Goal: Task Accomplishment & Management: Use online tool/utility

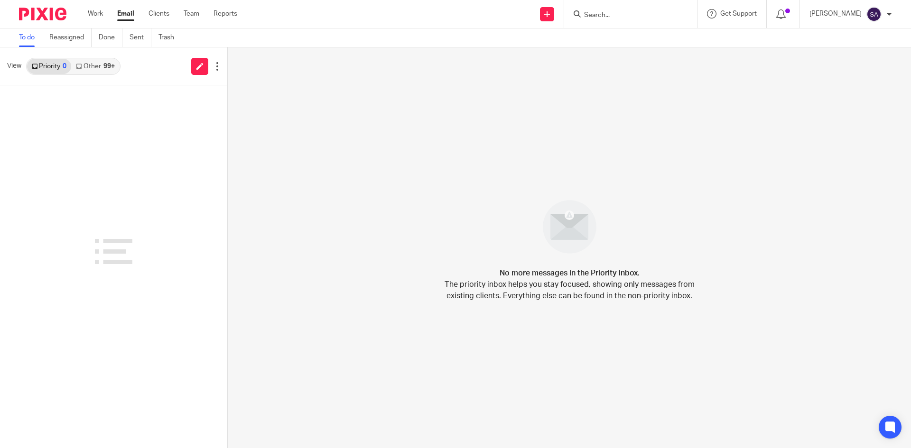
click at [598, 17] on input "Search" at bounding box center [625, 15] width 85 height 9
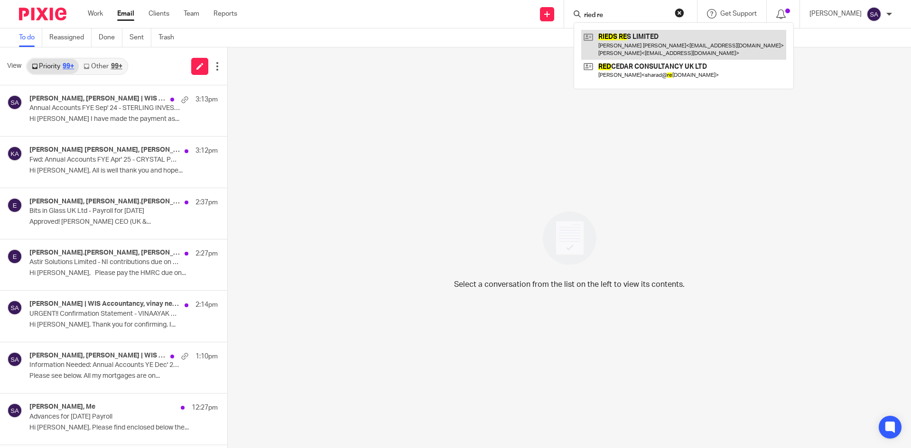
type input "ried re"
click at [639, 32] on link at bounding box center [683, 44] width 205 height 29
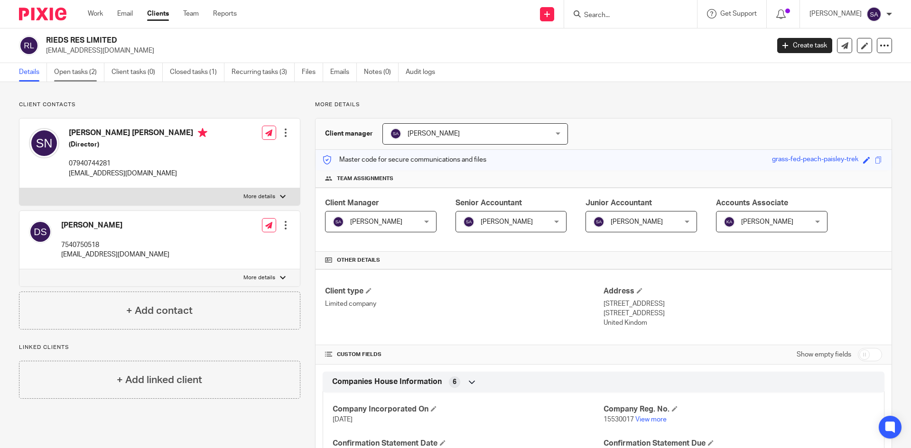
click at [83, 68] on link "Open tasks (2)" at bounding box center [79, 72] width 50 height 19
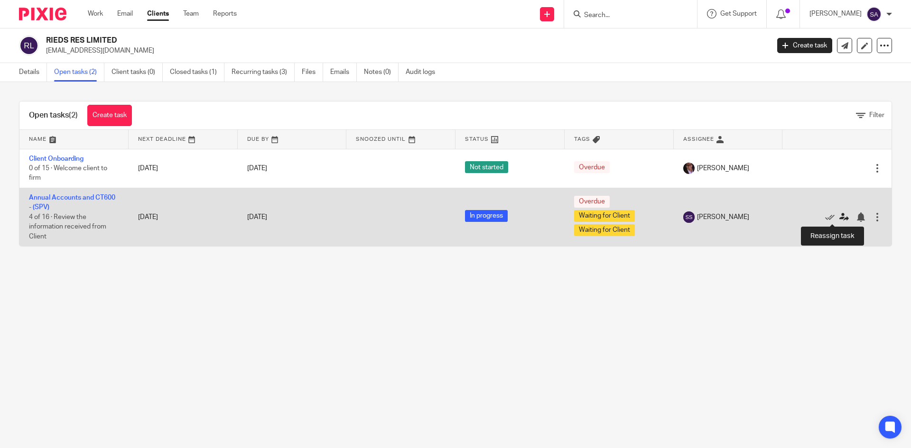
click at [839, 216] on icon at bounding box center [843, 217] width 9 height 9
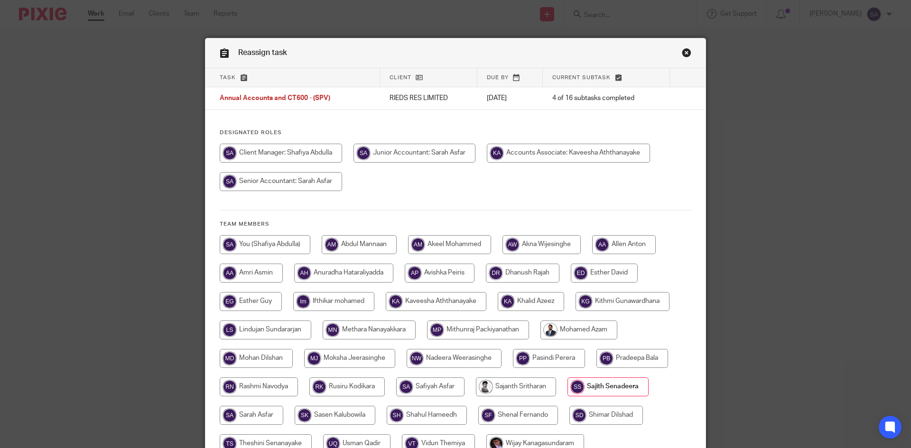
click at [579, 155] on input "radio" at bounding box center [568, 153] width 163 height 19
radio input "true"
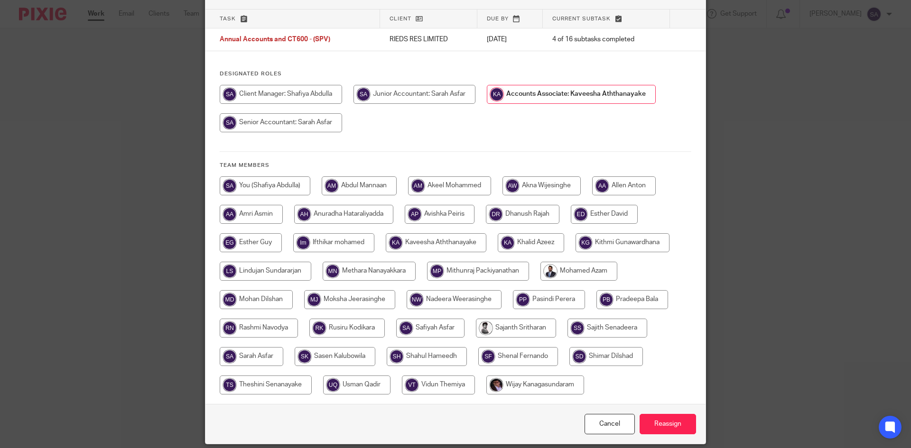
scroll to position [93, 0]
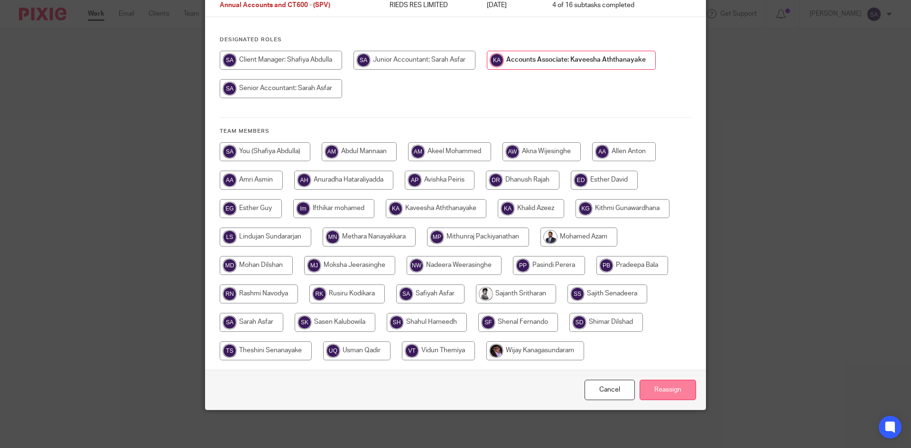
click at [660, 384] on input "Reassign" at bounding box center [668, 390] width 56 height 20
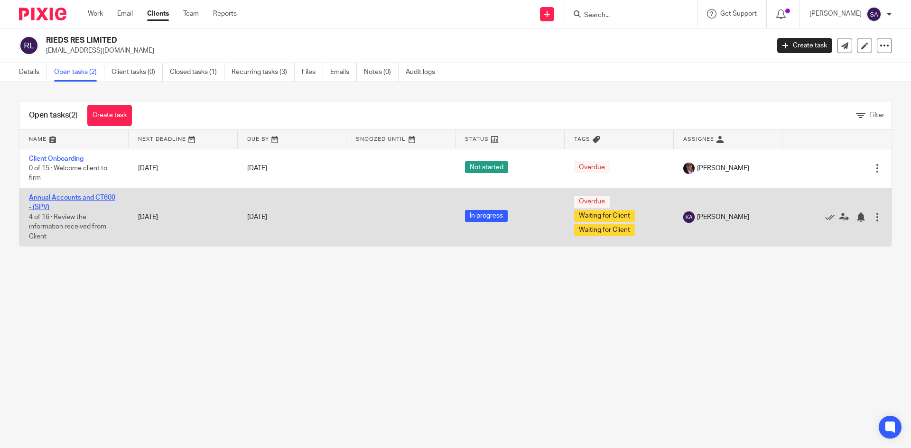
click at [66, 197] on link "Annual Accounts and CT600 - (SPV)" at bounding box center [72, 203] width 86 height 16
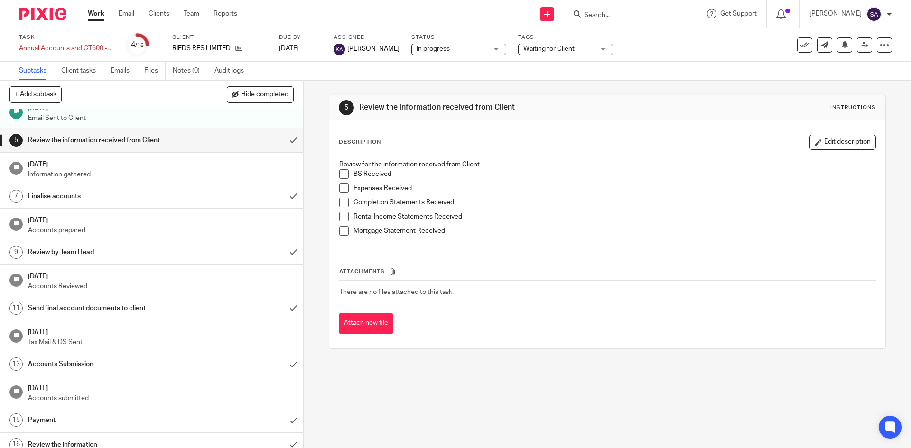
scroll to position [95, 0]
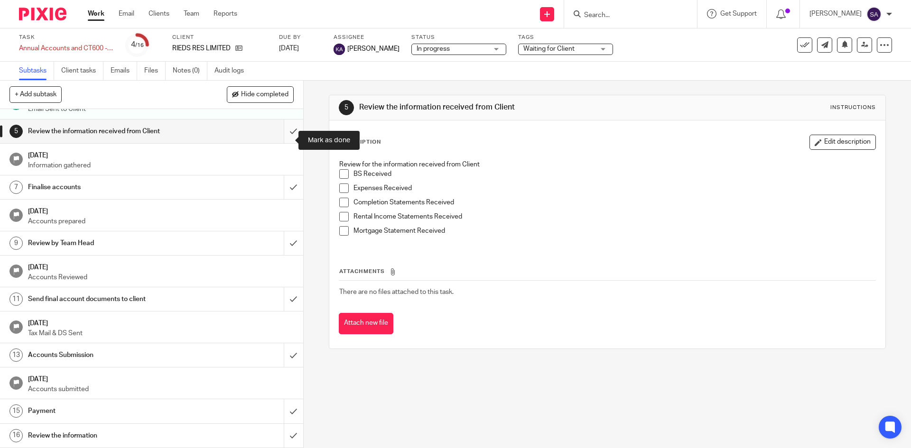
click at [285, 142] on input "submit" at bounding box center [151, 132] width 303 height 24
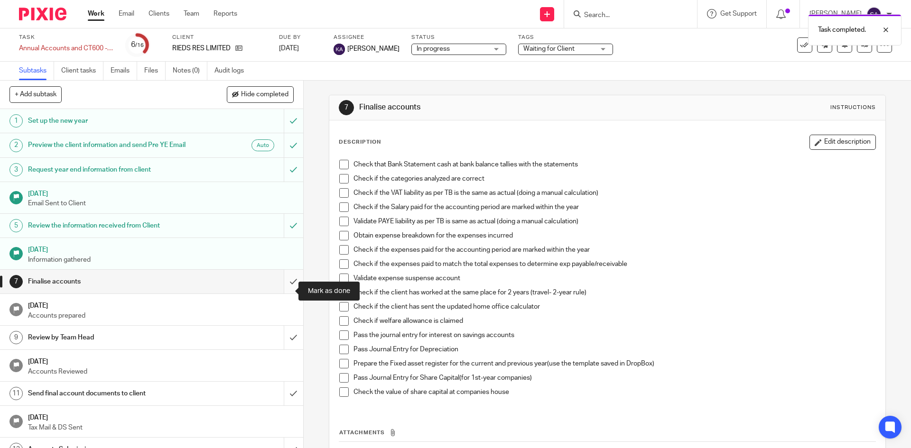
click at [280, 294] on input "submit" at bounding box center [151, 282] width 303 height 24
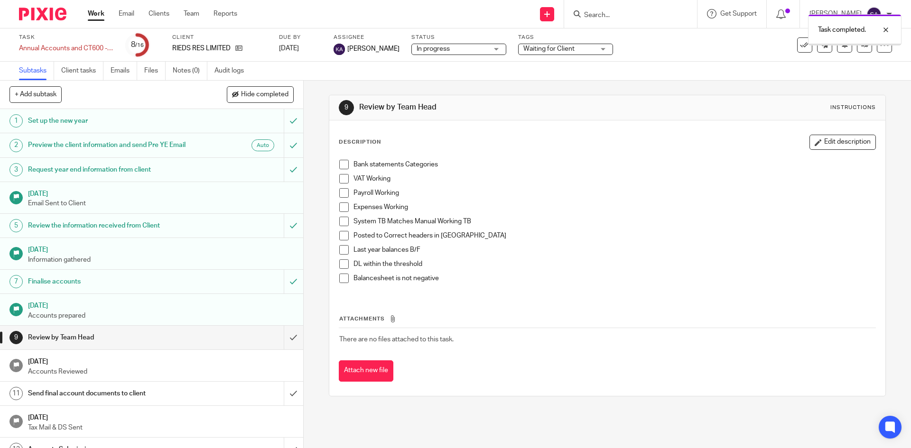
scroll to position [104, 0]
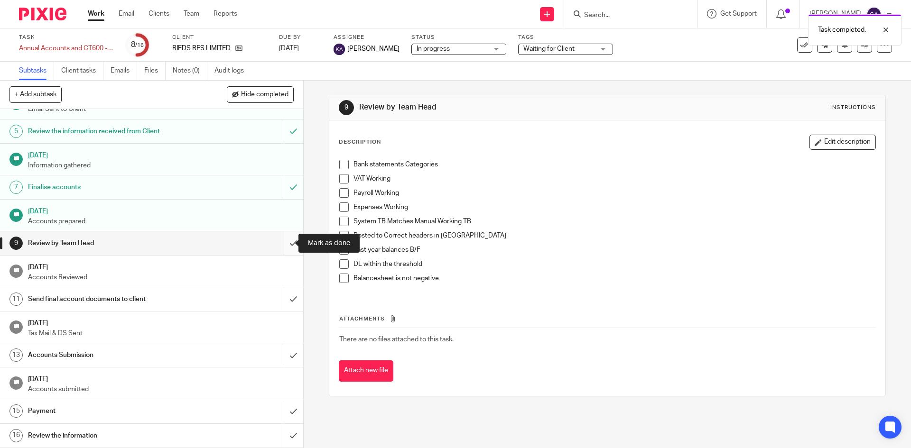
click at [285, 243] on input "submit" at bounding box center [151, 244] width 303 height 24
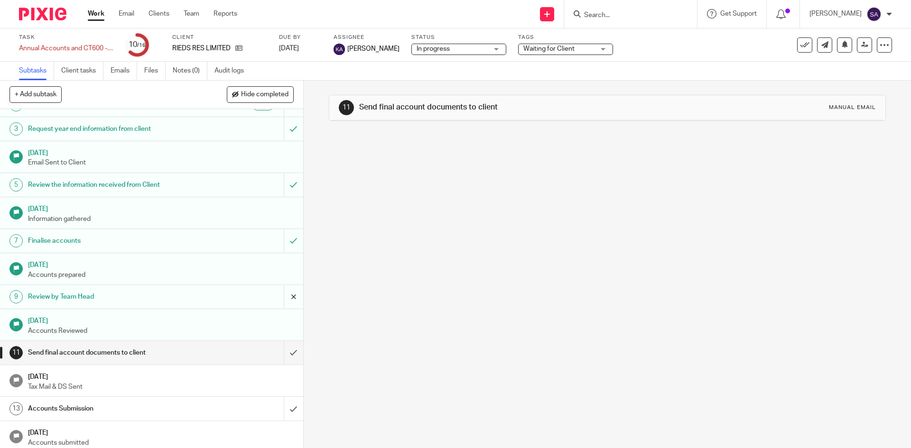
scroll to position [104, 0]
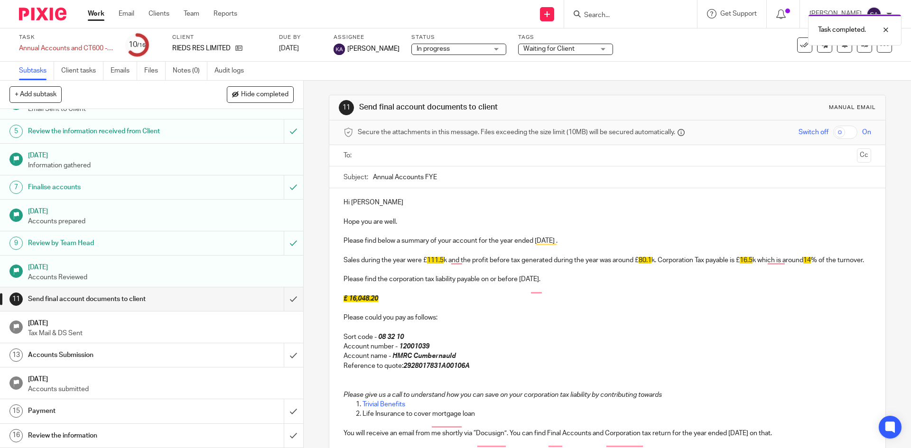
click at [418, 199] on p "Hi [PERSON_NAME]" at bounding box center [606, 202] width 527 height 9
drag, startPoint x: 458, startPoint y: 178, endPoint x: 332, endPoint y: 173, distance: 125.8
click at [336, 173] on div "Subject: Annual Accounts FYE" at bounding box center [607, 178] width 556 height 22
paste input "Jun' 24 - 3VG PROPERTIES LIMITED"
drag, startPoint x: 547, startPoint y: 185, endPoint x: 463, endPoint y: 172, distance: 84.5
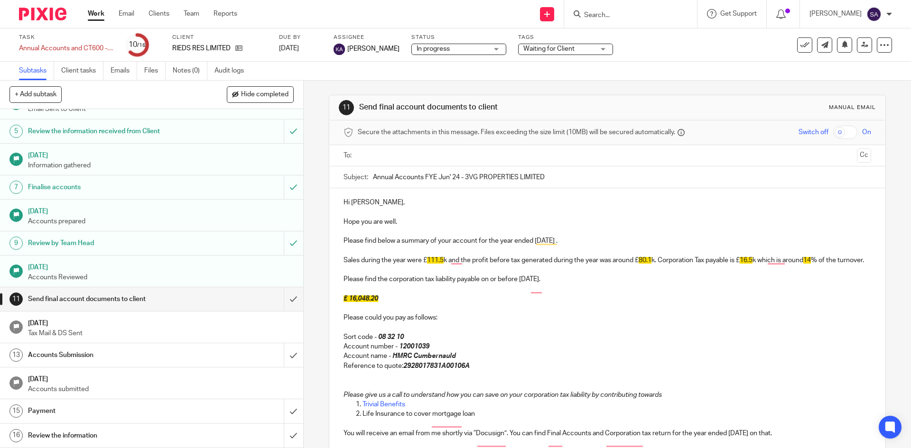
click at [463, 172] on input "Annual Accounts FYE Jun' 24 - 3VG PROPERTIES LIMITED" at bounding box center [622, 177] width 498 height 21
paste input "RIEDS R"
click at [456, 175] on input "Annual Accounts FYE Jun' 24 - RIEDS RES LIMITED" at bounding box center [622, 177] width 498 height 21
click at [445, 176] on input "Annual Accounts FYE Jun' 25 - RIEDS RES LIMITED" at bounding box center [622, 177] width 498 height 21
type input "Annual Accounts FYE Feb' 25 - RIEDS RES LIMITED"
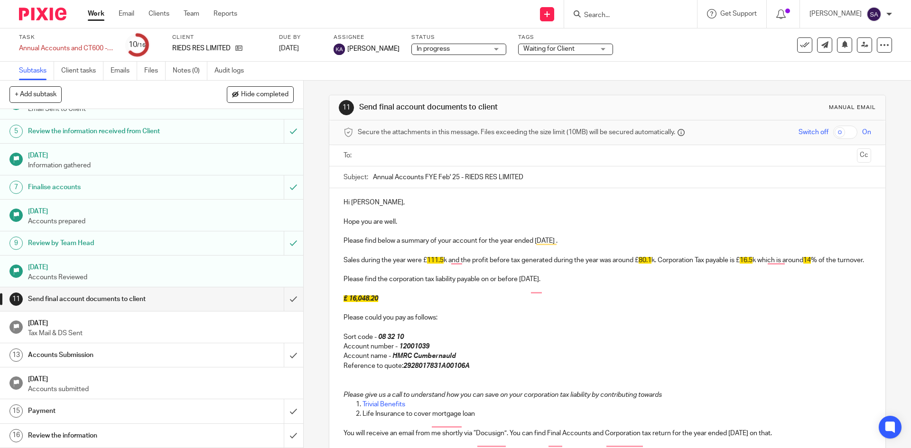
click at [430, 202] on p "Hi Sreenatha," at bounding box center [606, 202] width 527 height 9
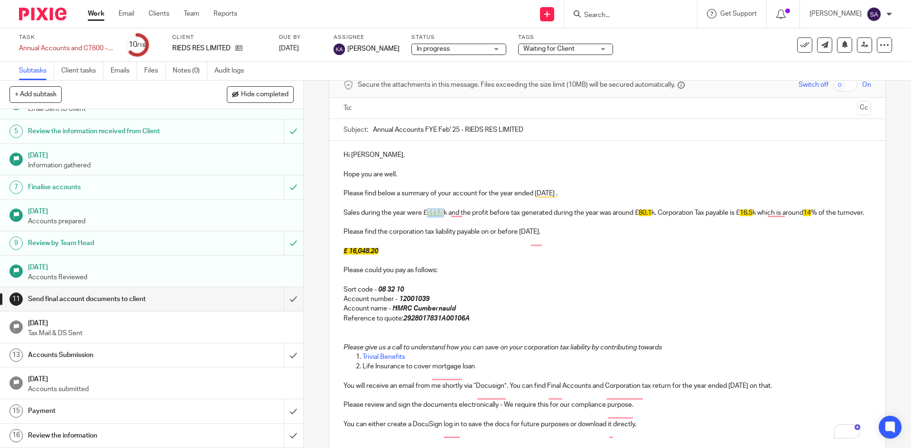
drag, startPoint x: 443, startPoint y: 211, endPoint x: 428, endPoint y: 214, distance: 15.1
click at [428, 214] on span "111.5" at bounding box center [435, 213] width 17 height 7
click at [427, 213] on span "6.9" at bounding box center [431, 213] width 9 height 7
drag, startPoint x: 436, startPoint y: 212, endPoint x: 417, endPoint y: 213, distance: 18.6
click at [417, 213] on p "Sales during the year were £ 6.9 k, and the profit before tax generated during …" at bounding box center [606, 212] width 527 height 9
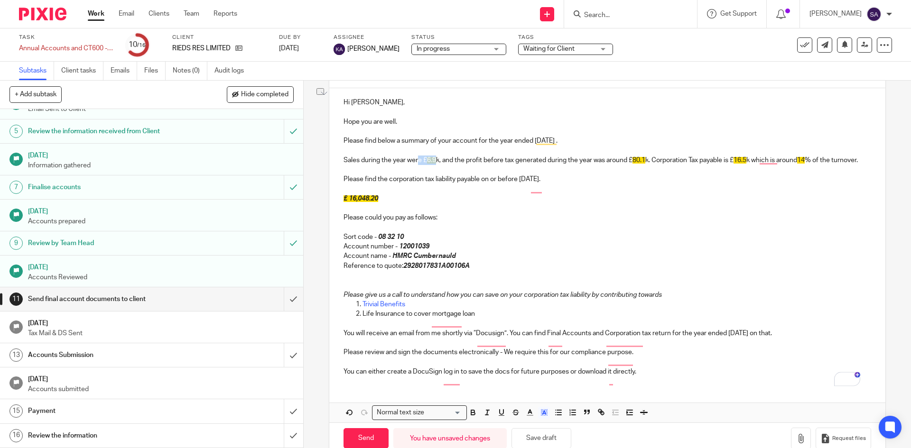
scroll to position [130, 0]
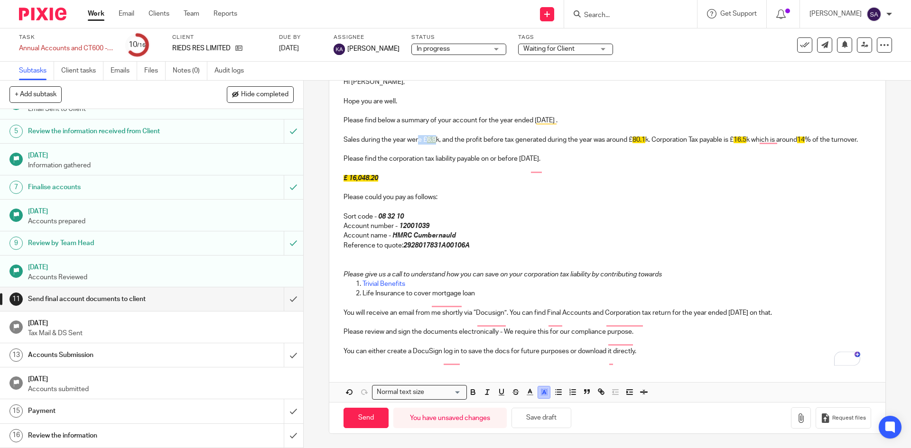
click at [545, 394] on icon "button" at bounding box center [544, 392] width 9 height 9
click at [521, 402] on li "color:#FFFFFF" at bounding box center [523, 404] width 7 height 7
click at [529, 261] on p "To enrich screen reader interactions, please activate Accessibility in Grammarl…" at bounding box center [606, 264] width 527 height 9
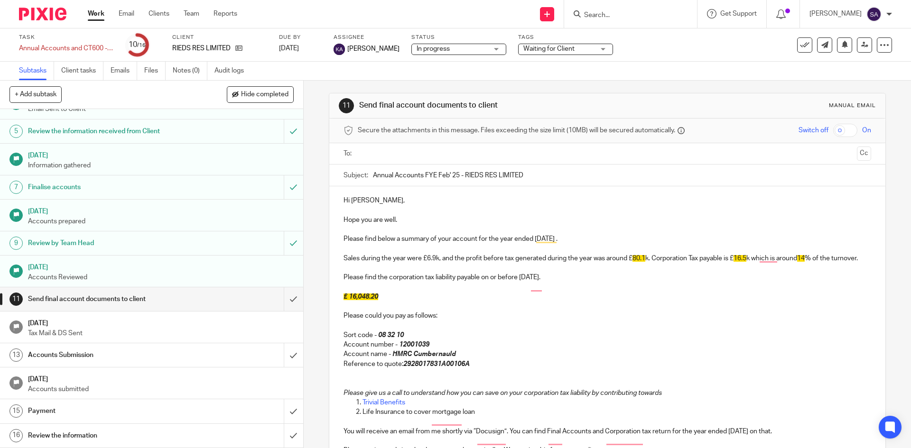
scroll to position [0, 0]
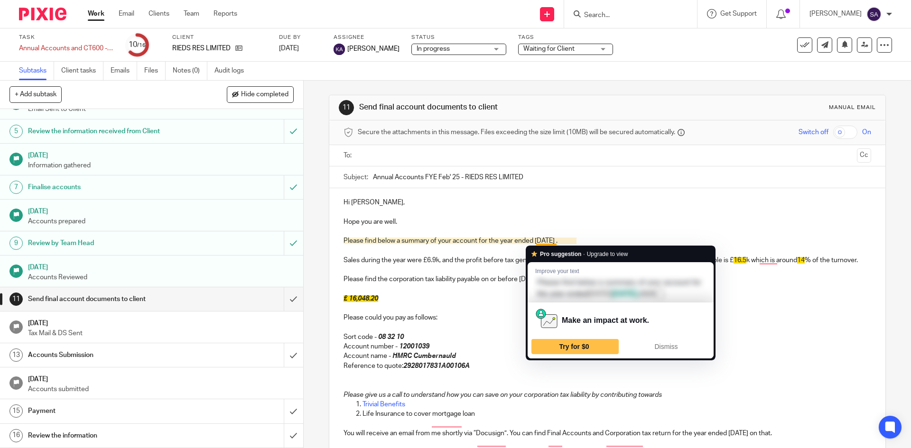
click at [496, 294] on p "To enrich screen reader interactions, please activate Accessibility in Grammarl…" at bounding box center [606, 289] width 527 height 9
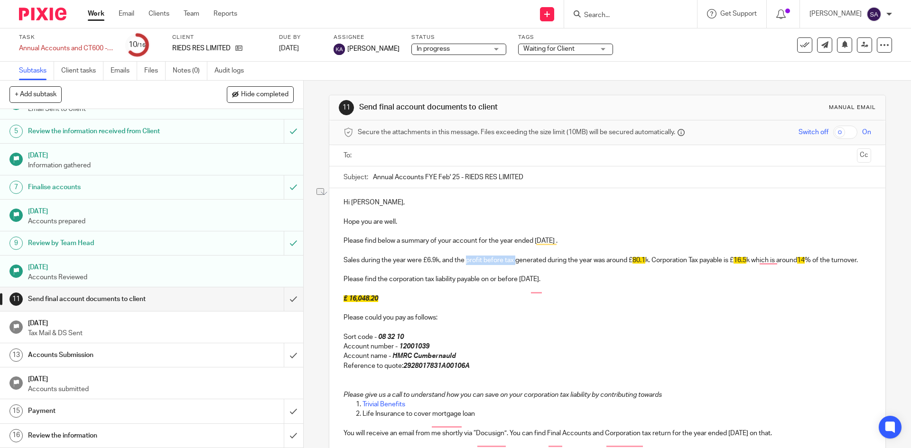
drag, startPoint x: 513, startPoint y: 259, endPoint x: 465, endPoint y: 268, distance: 48.8
click at [465, 263] on p "Sales during the year were £6.9k, and the profit before tax generated during th…" at bounding box center [606, 260] width 527 height 9
drag, startPoint x: 611, startPoint y: 259, endPoint x: 600, endPoint y: 261, distance: 11.5
click at [600, 261] on p "Sales during the year were £6.9k, and the loss generated during the year was ar…" at bounding box center [606, 260] width 527 height 9
click at [599, 263] on span "15" at bounding box center [600, 260] width 8 height 7
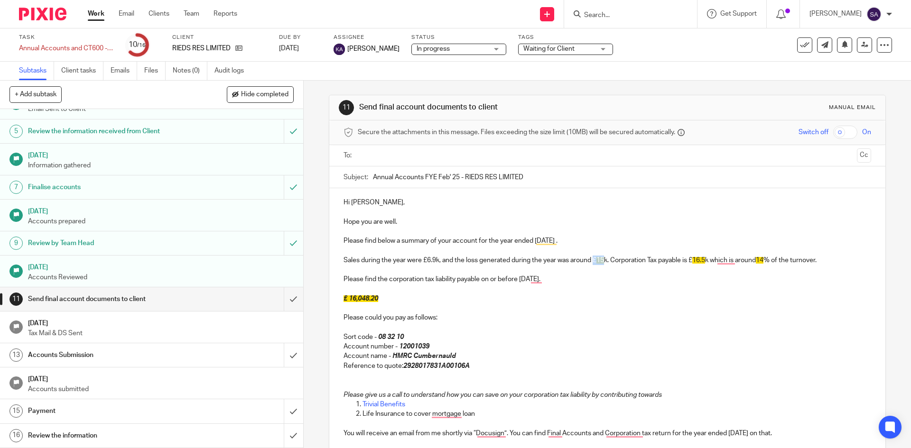
drag, startPoint x: 603, startPoint y: 260, endPoint x: 594, endPoint y: 260, distance: 8.1
click at [594, 260] on p "Sales during the year were £6.9k, and the loss generated during the year was ar…" at bounding box center [606, 260] width 527 height 9
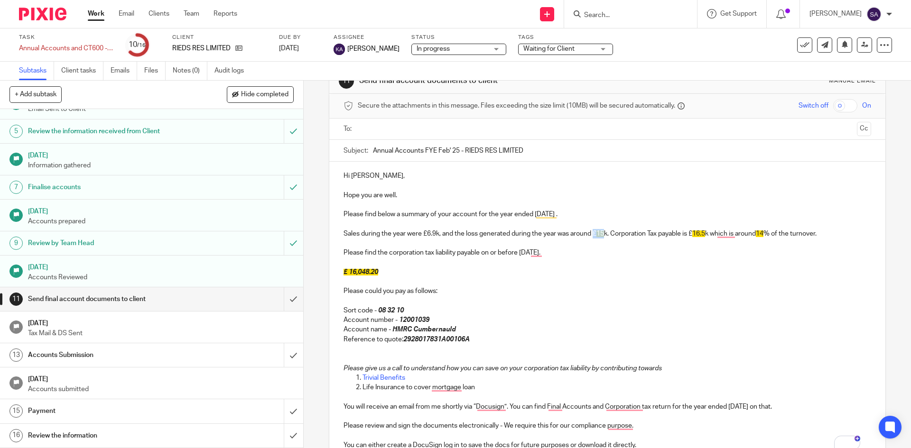
scroll to position [26, 0]
click at [614, 233] on p "Sales during the year were £6.9k, and the loss generated during the year was ar…" at bounding box center [606, 234] width 527 height 9
click at [612, 233] on p "Sales during the year were £6.9k, and the loss generated during the year was ar…" at bounding box center [606, 234] width 527 height 9
drag, startPoint x: 696, startPoint y: 235, endPoint x: 835, endPoint y: 234, distance: 139.5
click at [835, 234] on p "Sales during the year were £6.9k, and the loss generated during the year was ar…" at bounding box center [606, 234] width 527 height 9
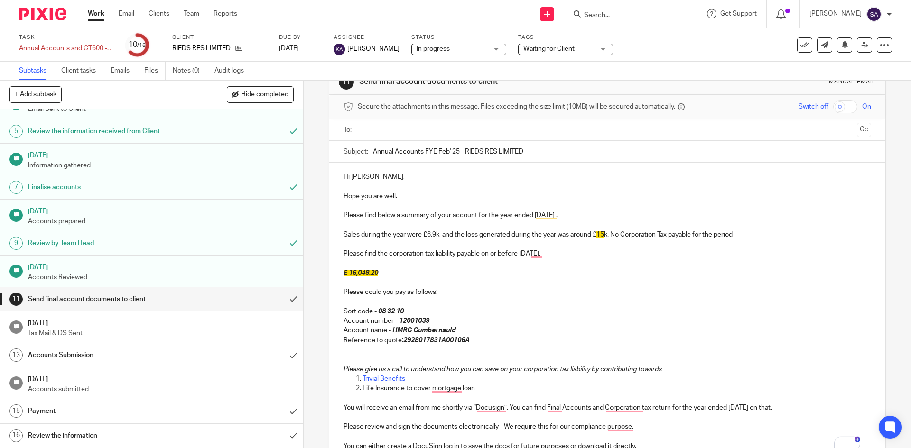
click at [720, 296] on p "Please could you pay as follows:" at bounding box center [606, 292] width 527 height 9
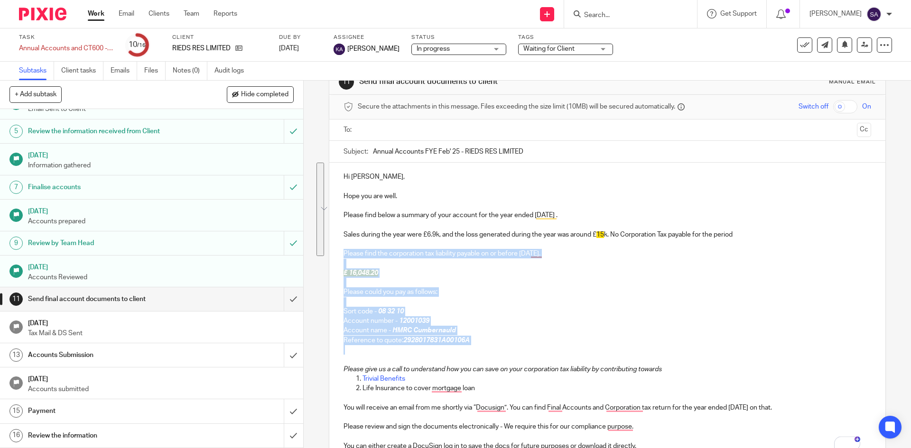
drag, startPoint x: 342, startPoint y: 251, endPoint x: 515, endPoint y: 346, distance: 196.8
click at [515, 346] on div "Hi Sreenatha, Hope you are well. Please find below a summary of your account fo…" at bounding box center [607, 311] width 556 height 296
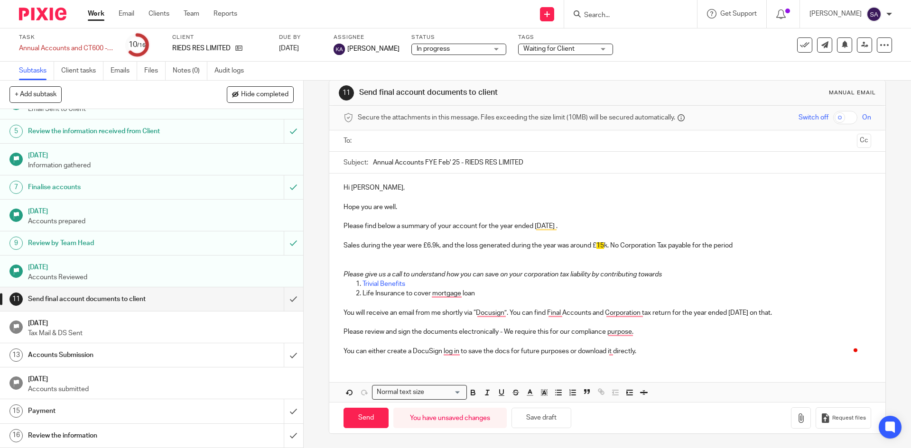
scroll to position [5, 0]
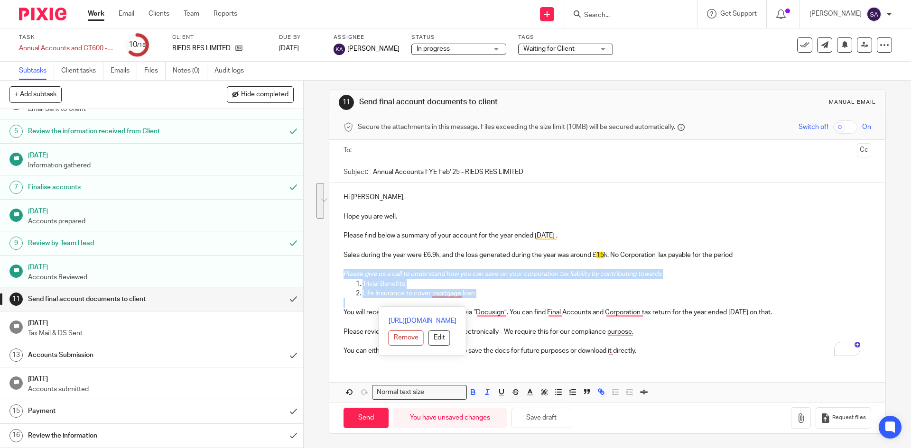
drag, startPoint x: 341, startPoint y: 270, endPoint x: 493, endPoint y: 306, distance: 156.4
click at [493, 306] on div "Hi Sreenatha, Hope you are well. Please find below a summary of your account fo…" at bounding box center [607, 273] width 556 height 180
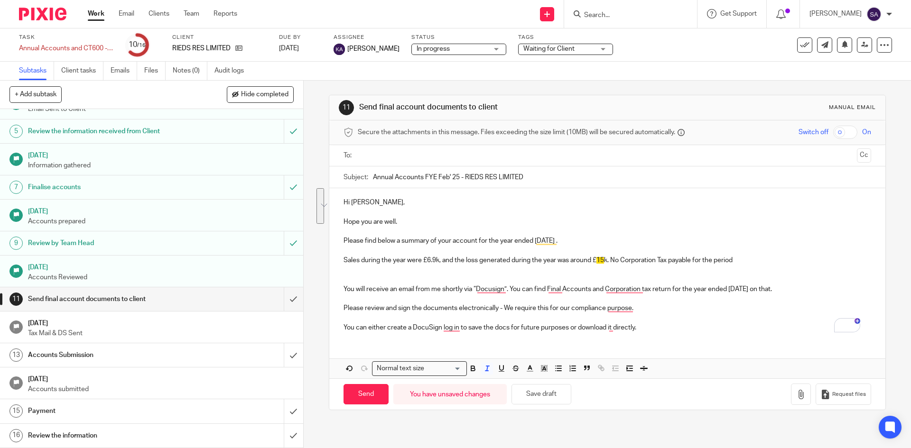
scroll to position [0, 0]
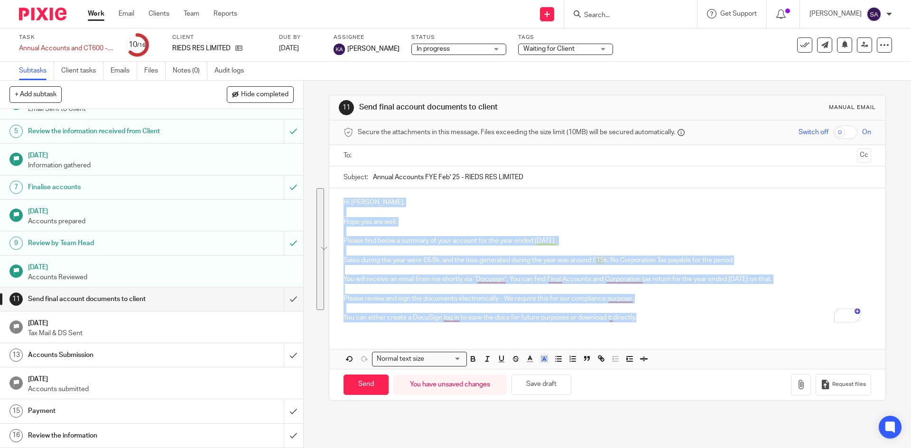
drag, startPoint x: 651, startPoint y: 320, endPoint x: 316, endPoint y: 190, distance: 359.5
click at [316, 190] on div "11 Send final account documents to client Manual email Secure the attachments i…" at bounding box center [607, 265] width 607 height 368
copy div "Hi Sreenatha, Hope you are well. Please find below a summary of your account fo…"
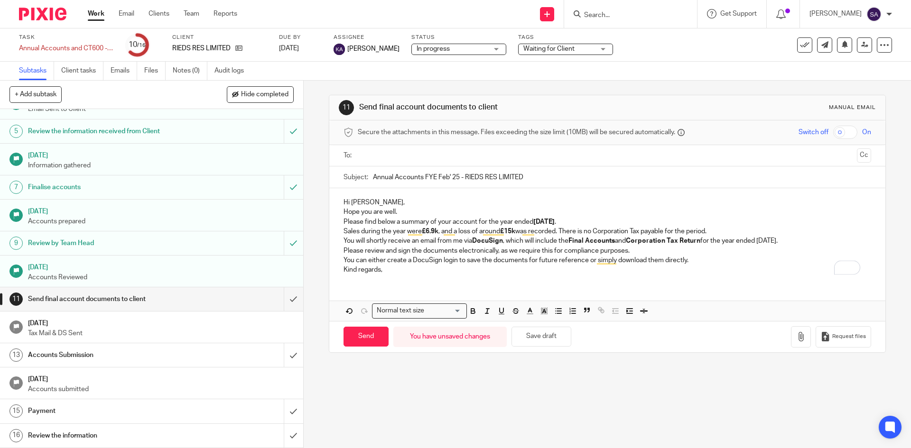
click at [390, 203] on p "Hi Sreenatha," at bounding box center [606, 202] width 527 height 9
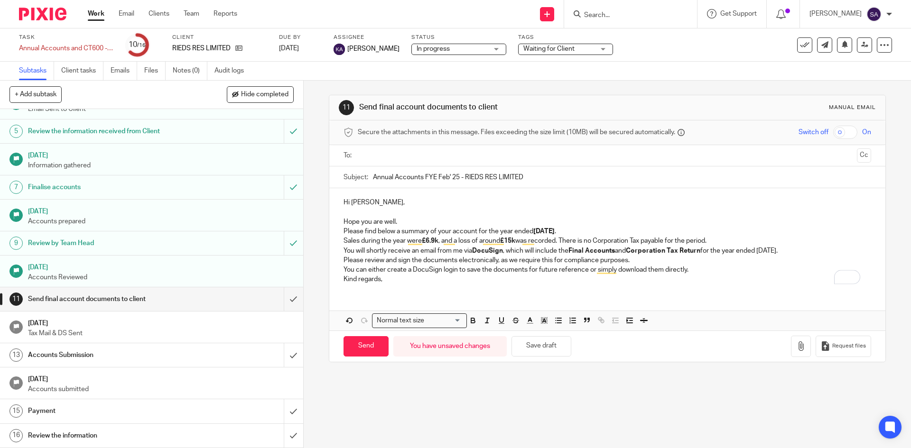
click at [410, 222] on p "Hope you are well." at bounding box center [606, 221] width 527 height 9
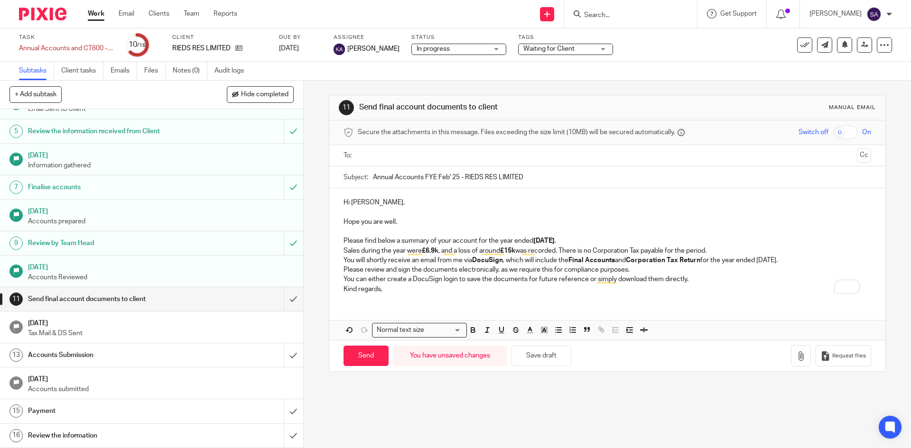
click at [605, 237] on p "Please find below a summary of your account for the year ended 28 February 2025…" at bounding box center [606, 240] width 527 height 9
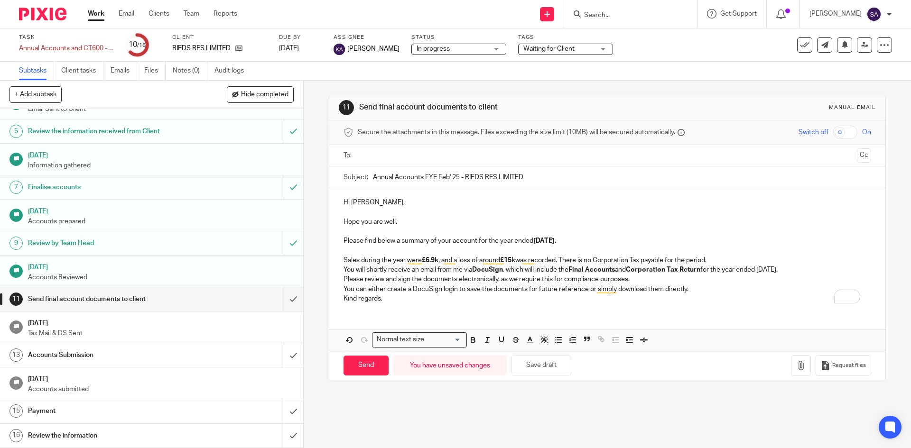
click at [720, 256] on p "Sales during the year were £6.9k , and a loss of around £15k was recorded. Ther…" at bounding box center [606, 260] width 527 height 9
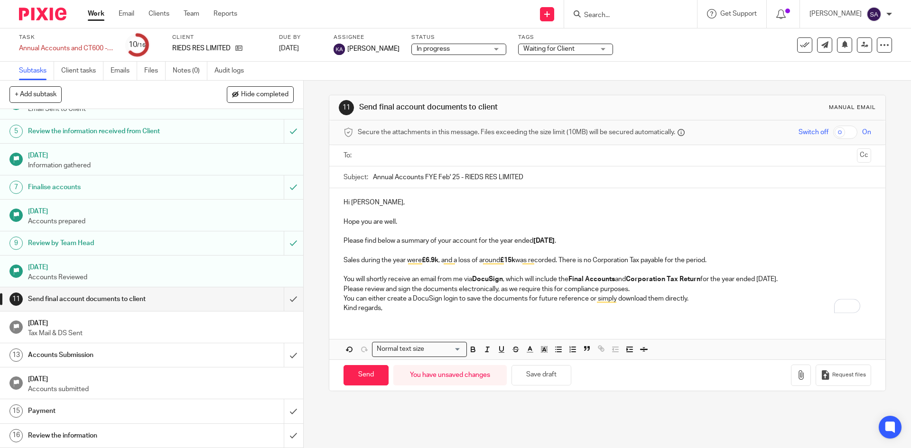
click at [824, 278] on p "You will shortly receive an email from me via DocuSign , which will include the…" at bounding box center [606, 279] width 527 height 9
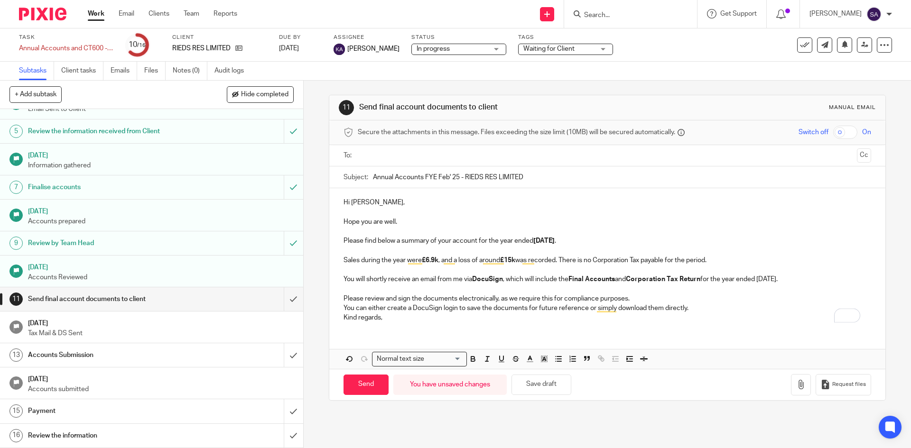
click at [650, 297] on p "Please review and sign the documents electronically, as we require this for com…" at bounding box center [606, 298] width 527 height 9
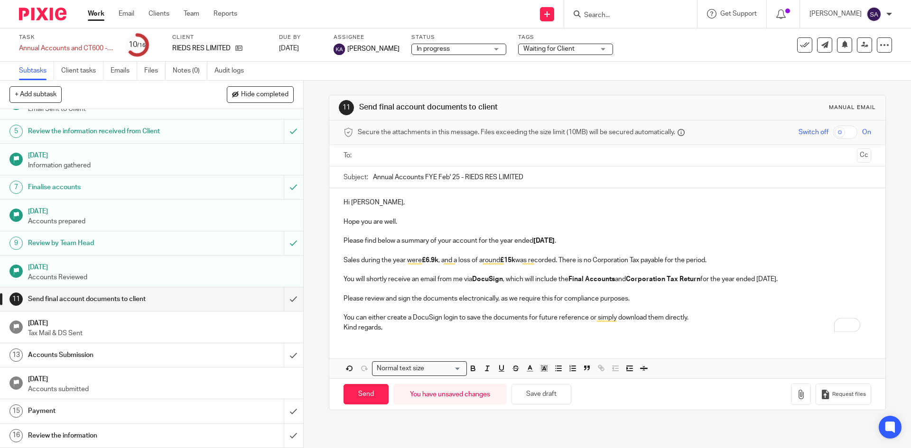
click at [698, 311] on p "To enrich screen reader interactions, please activate Accessibility in Grammarl…" at bounding box center [606, 308] width 527 height 9
click at [698, 319] on p "You can either create a DocuSign login to save the documents for future referen…" at bounding box center [606, 317] width 527 height 9
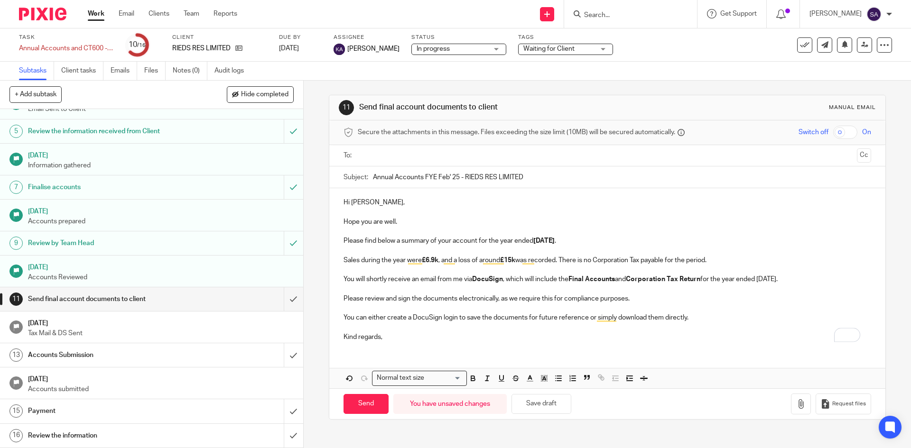
click at [414, 338] on p "Kind regards," at bounding box center [606, 337] width 527 height 9
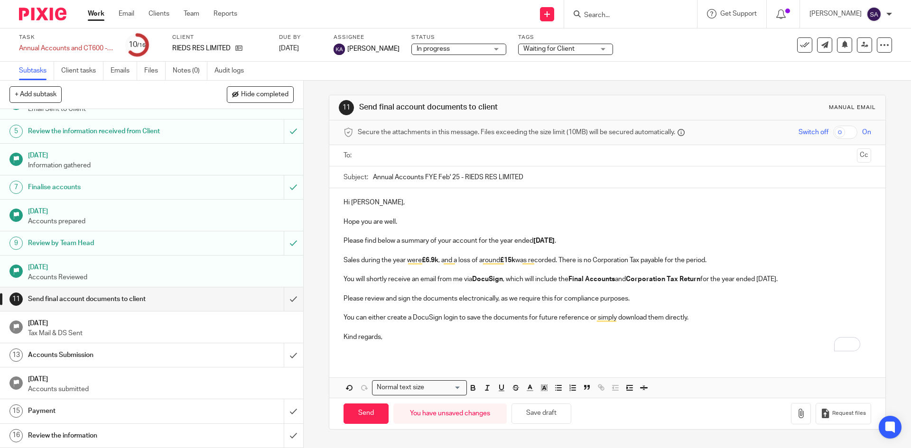
click at [376, 155] on input "text" at bounding box center [607, 155] width 492 height 11
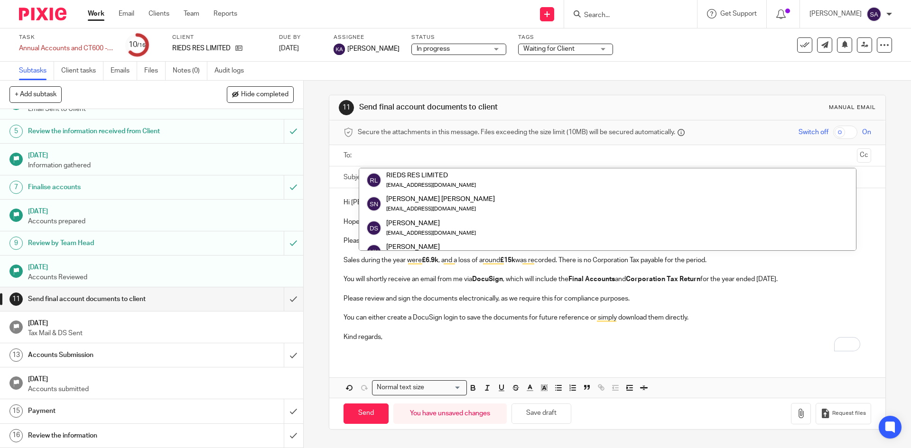
scroll to position [47, 0]
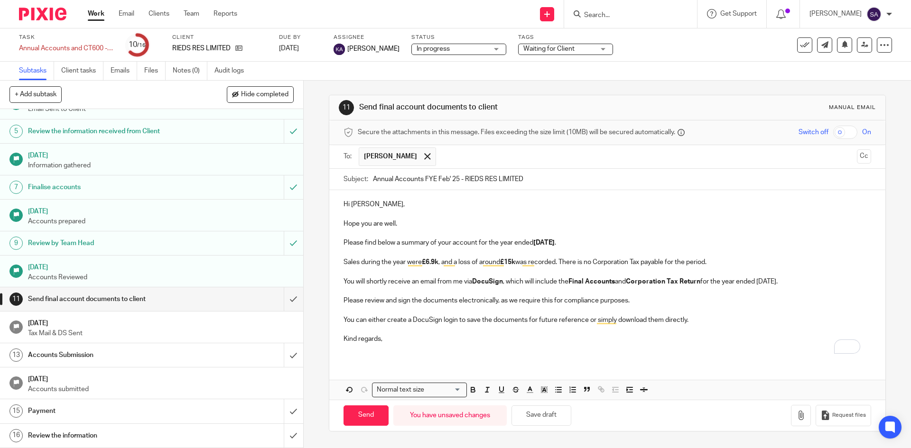
click at [439, 344] on p "To enrich screen reader interactions, please activate Accessibility in Grammarl…" at bounding box center [606, 348] width 527 height 9
click at [424, 154] on span at bounding box center [427, 156] width 6 height 6
click at [636, 297] on p "Please review and sign the documents electronically, as we require this for com…" at bounding box center [606, 298] width 527 height 9
click at [535, 305] on p "To enrich screen reader interactions, please activate Accessibility in Grammarl…" at bounding box center [606, 308] width 527 height 9
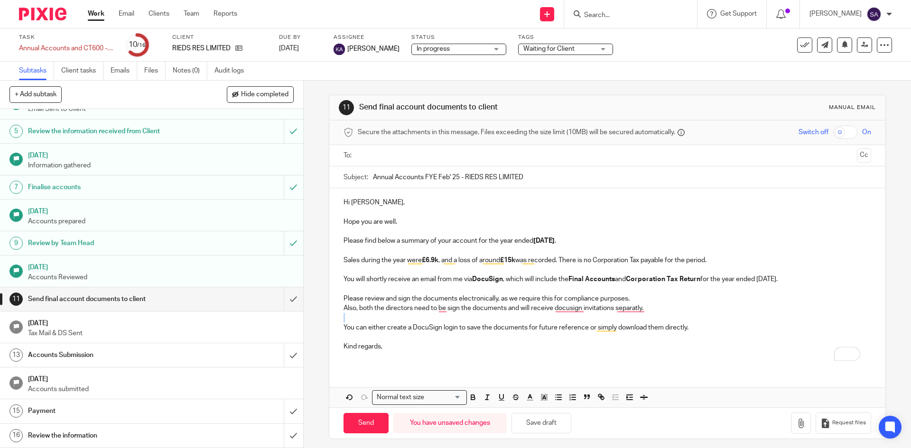
drag, startPoint x: 650, startPoint y: 305, endPoint x: 375, endPoint y: 318, distance: 275.5
click at [375, 318] on div "Hi Sreenatha, Hope you are well. Please find below a summary of your account fo…" at bounding box center [607, 278] width 556 height 180
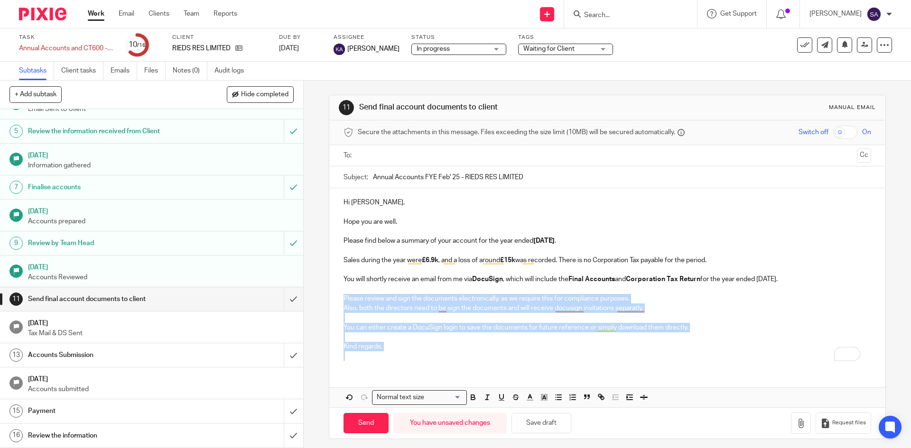
drag, startPoint x: 391, startPoint y: 353, endPoint x: 333, endPoint y: 298, distance: 80.2
click at [333, 298] on div "Hi Sreenatha, Hope you are well. Please find below a summary of your account fo…" at bounding box center [607, 278] width 556 height 180
copy div "Please review and sign the documents electronically, as we require this for com…"
click at [397, 354] on p "To enrich screen reader interactions, please activate Accessibility in Grammarl…" at bounding box center [606, 356] width 527 height 9
drag, startPoint x: 397, startPoint y: 350, endPoint x: 338, endPoint y: 304, distance: 74.3
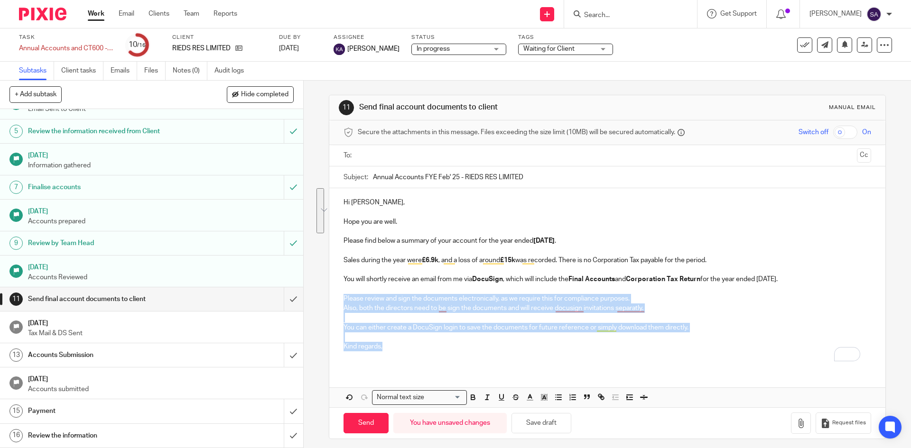
click at [338, 304] on div "Hi Sreenatha, Hope you are well. Please find below a summary of your account fo…" at bounding box center [607, 278] width 556 height 180
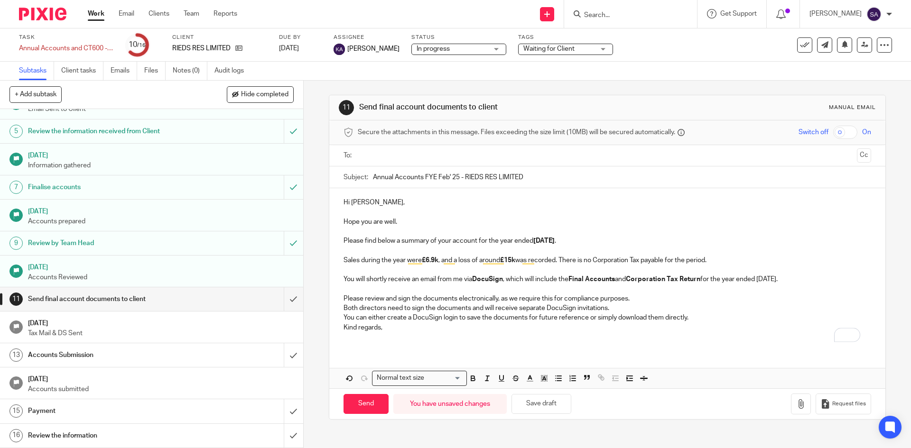
click at [647, 300] on p "Please review and sign the documents electronically, as we require this for com…" at bounding box center [606, 298] width 527 height 9
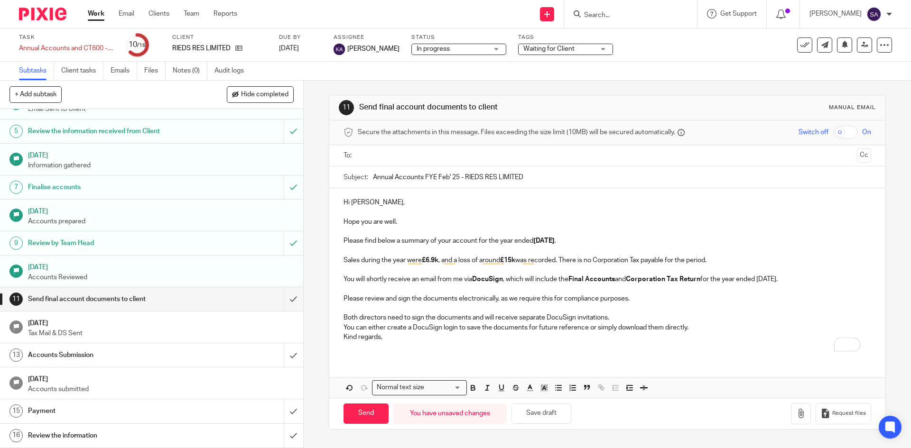
click at [615, 315] on p "Both directors need to sign the documents and will receive separate DocuSign in…" at bounding box center [606, 317] width 527 height 9
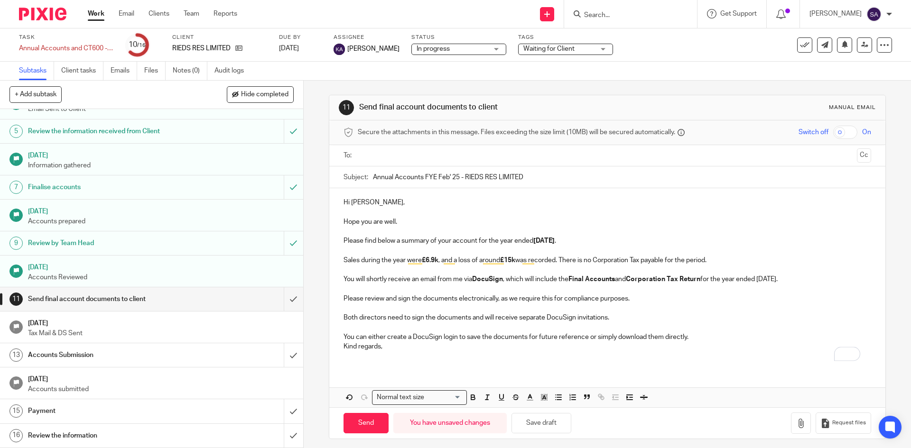
click at [704, 335] on p "You can either create a DocuSign login to save the documents for future referen…" at bounding box center [606, 337] width 527 height 9
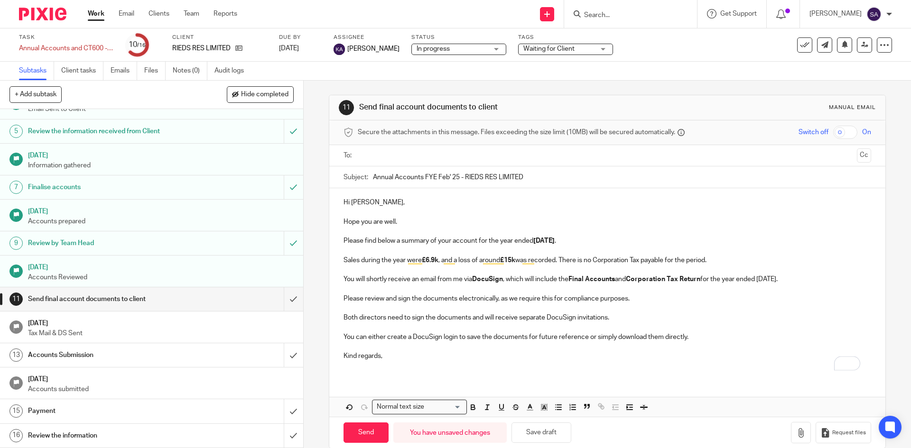
click at [363, 368] on p "To enrich screen reader interactions, please activate Accessibility in Grammarl…" at bounding box center [606, 366] width 527 height 9
click at [369, 156] on input "text" at bounding box center [607, 155] width 492 height 11
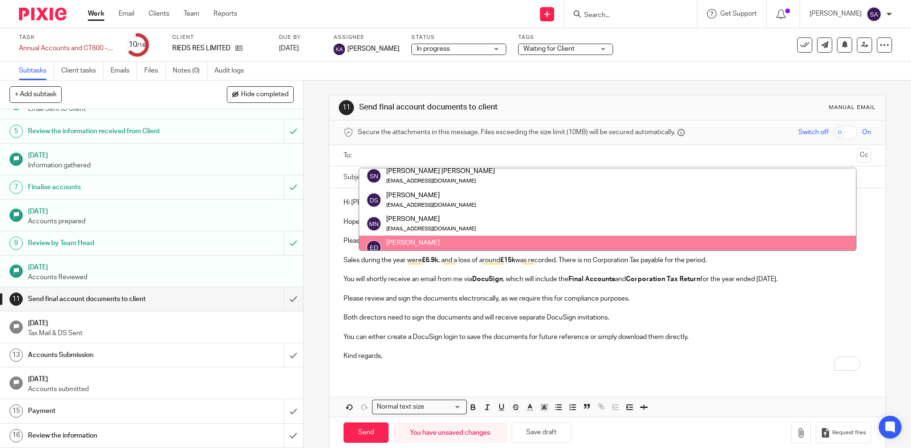
scroll to position [24, 0]
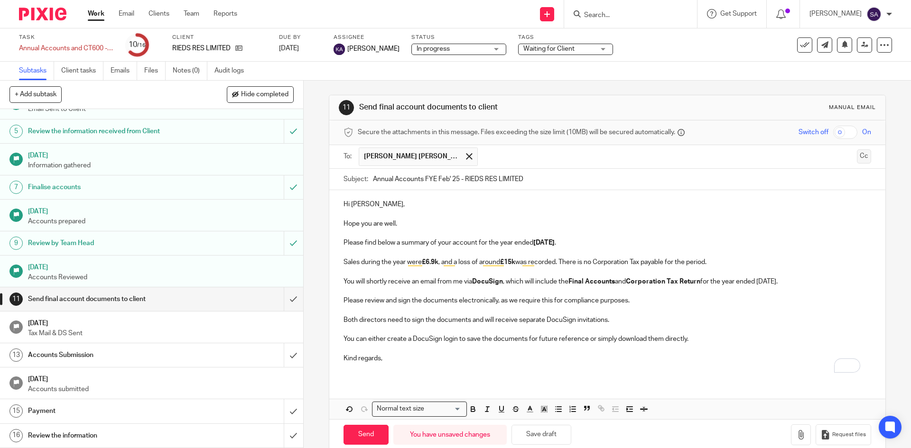
click at [857, 155] on button "Cc" at bounding box center [864, 156] width 14 height 14
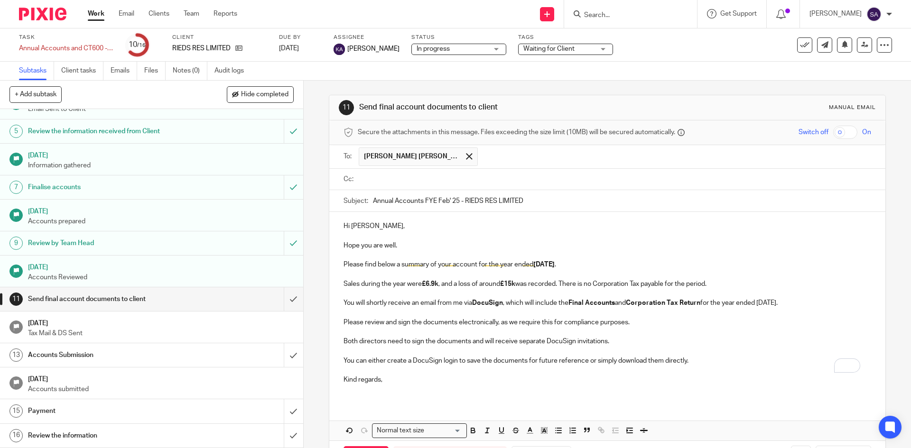
click at [519, 160] on input "text" at bounding box center [675, 157] width 385 height 19
click at [384, 182] on input "text" at bounding box center [614, 179] width 506 height 11
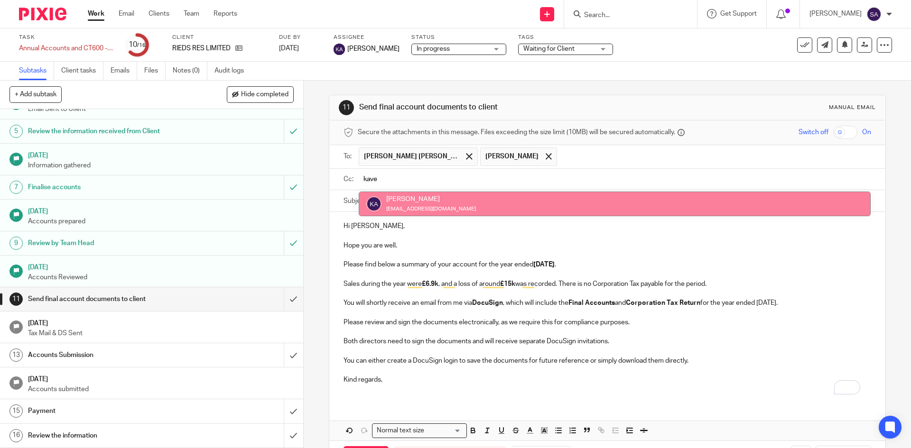
type input "kave"
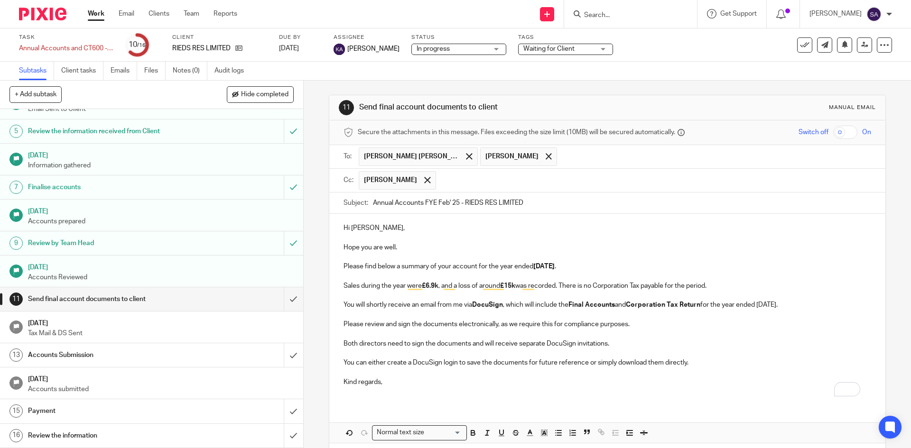
drag, startPoint x: 564, startPoint y: 286, endPoint x: 574, endPoint y: 304, distance: 20.6
click at [564, 287] on p "Sales during the year were £6.9k , and a loss of around £15k was recorded. Ther…" at bounding box center [606, 285] width 527 height 9
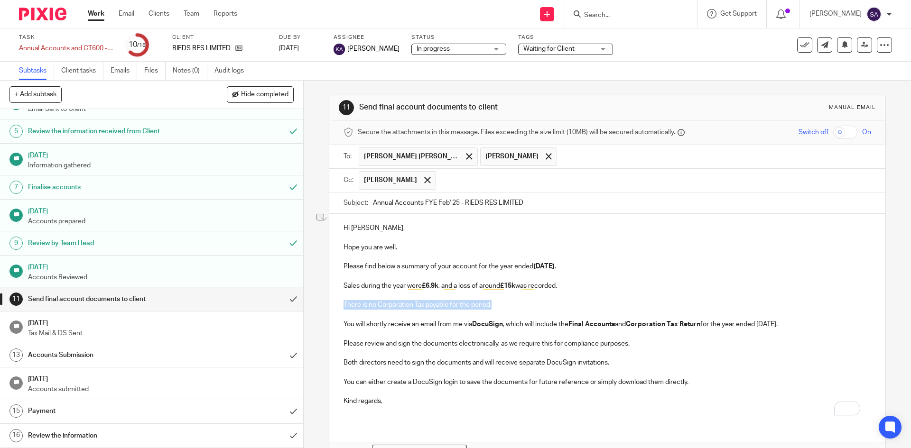
drag, startPoint x: 499, startPoint y: 303, endPoint x: 338, endPoint y: 301, distance: 160.9
click at [338, 301] on div "Hi Sreenatha, Hope you are well. Please find below a summary of your account fo…" at bounding box center [607, 318] width 556 height 209
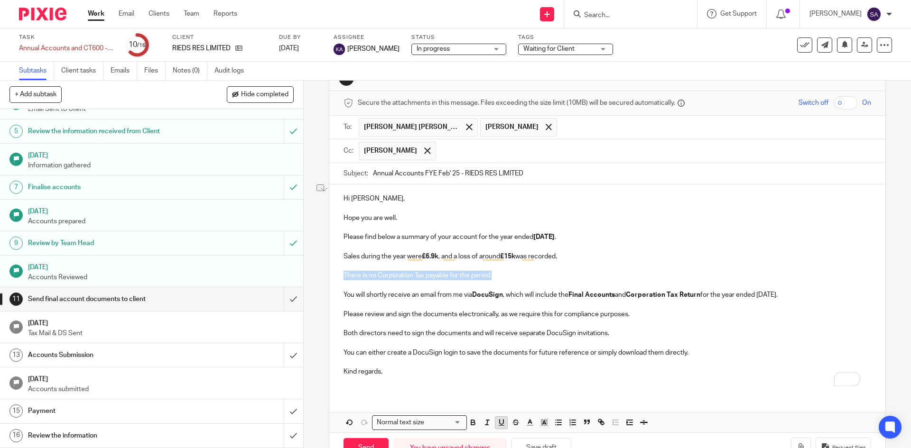
scroll to position [60, 0]
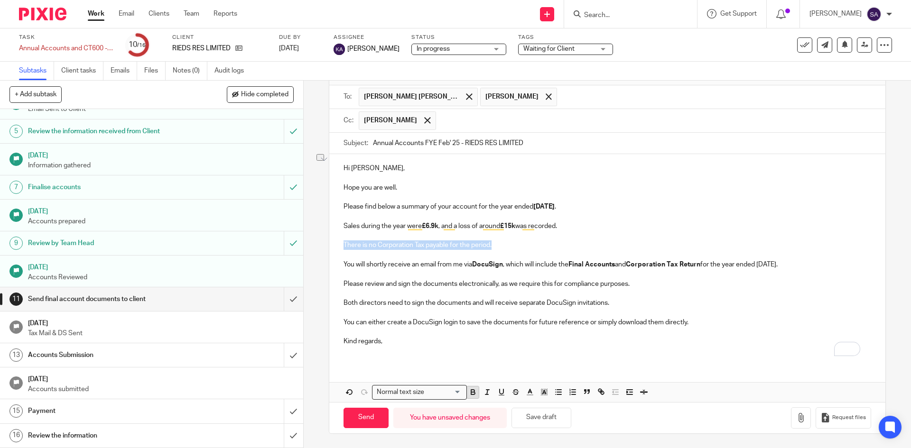
click at [471, 394] on icon "button" at bounding box center [473, 392] width 9 height 9
click at [548, 246] on p "There is no Corporation Tax payable for the period." at bounding box center [606, 245] width 527 height 9
drag, startPoint x: 559, startPoint y: 224, endPoint x: 534, endPoint y: 225, distance: 25.6
click at [534, 225] on p "Sales during the year were £6.9k , and a loss of around £15k was recorded." at bounding box center [606, 226] width 527 height 9
click at [525, 242] on p "There is no Corporation Tax payable for the period." at bounding box center [606, 245] width 527 height 9
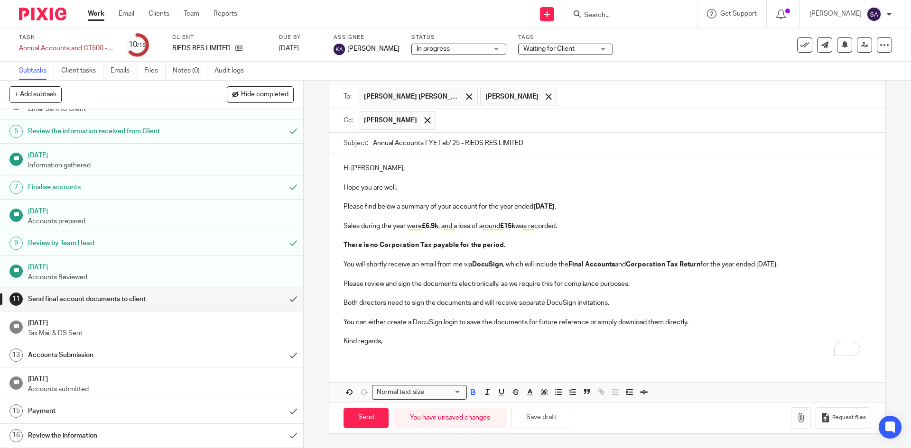
click at [384, 166] on p "Hi Sreenatha," at bounding box center [606, 168] width 527 height 9
click at [367, 418] on input "Send" at bounding box center [365, 418] width 45 height 20
type input "Sent"
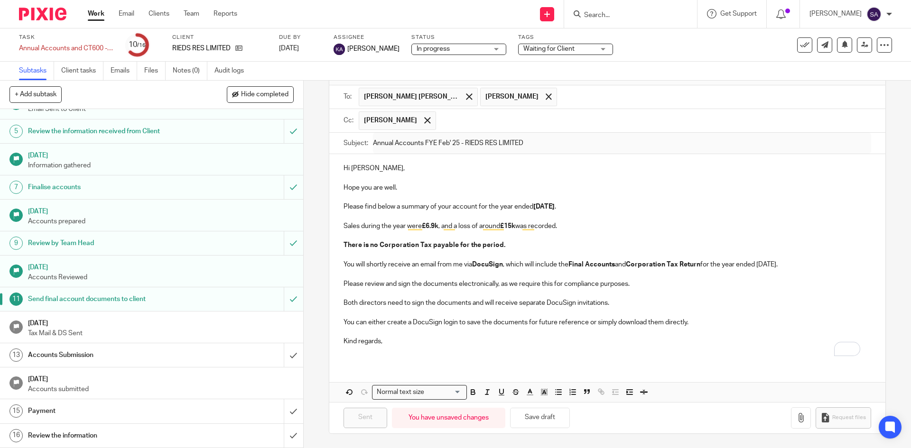
click at [575, 47] on span "Waiting for Client" at bounding box center [548, 49] width 51 height 7
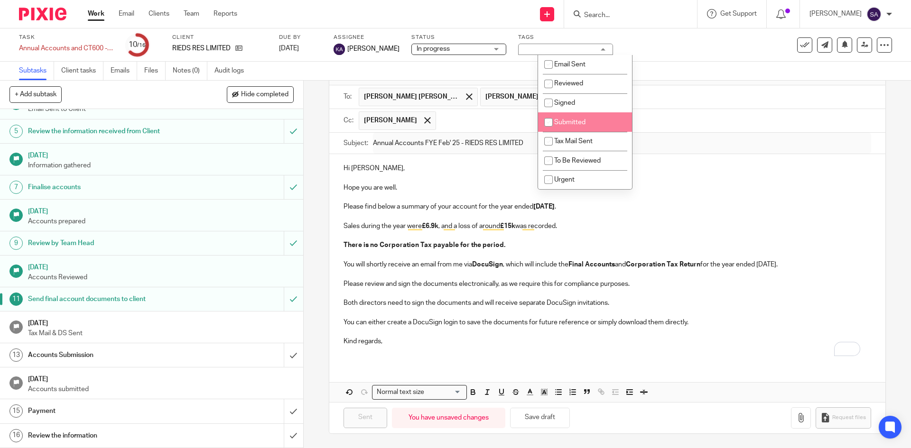
click at [566, 117] on li "Submitted" at bounding box center [585, 121] width 94 height 19
checkbox input "true"
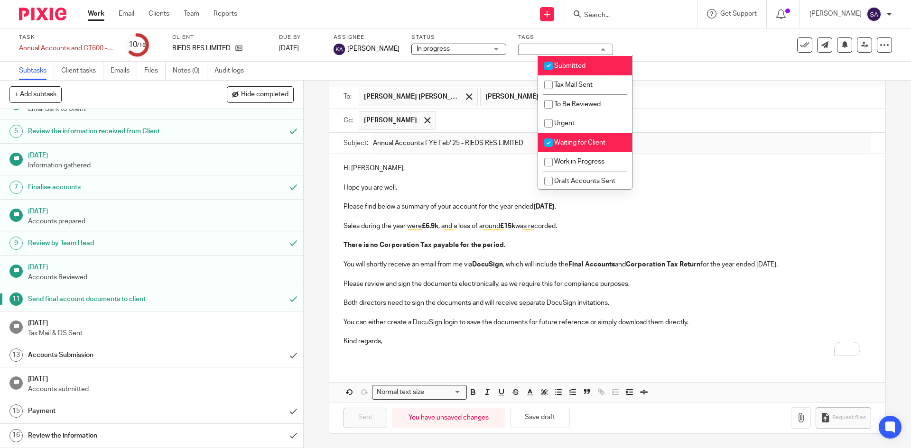
scroll to position [58, 0]
click at [557, 140] on input "checkbox" at bounding box center [548, 141] width 18 height 18
checkbox input "false"
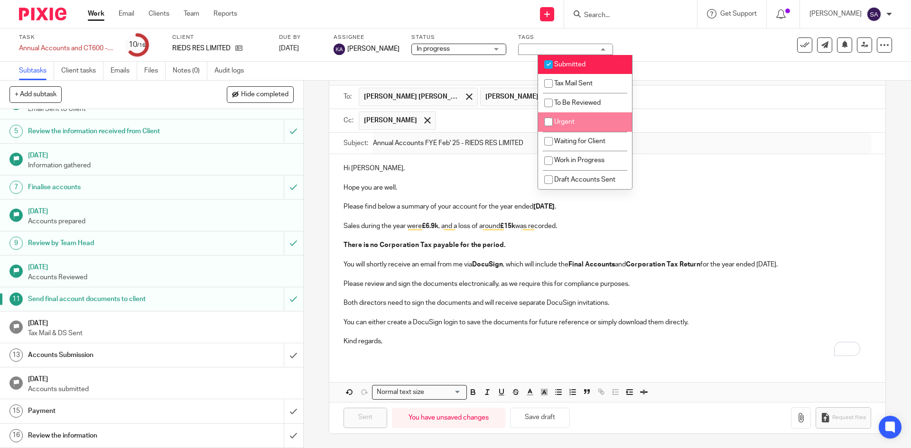
click at [878, 106] on div "11 Send final account documents to client Manual email Secure the attachments i…" at bounding box center [607, 265] width 607 height 368
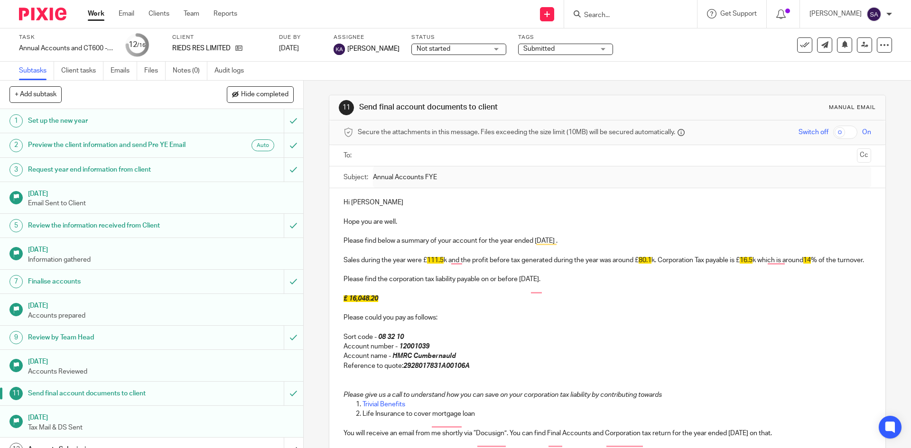
click at [623, 12] on input "Search" at bounding box center [625, 15] width 85 height 9
